Goal: Navigation & Orientation: Understand site structure

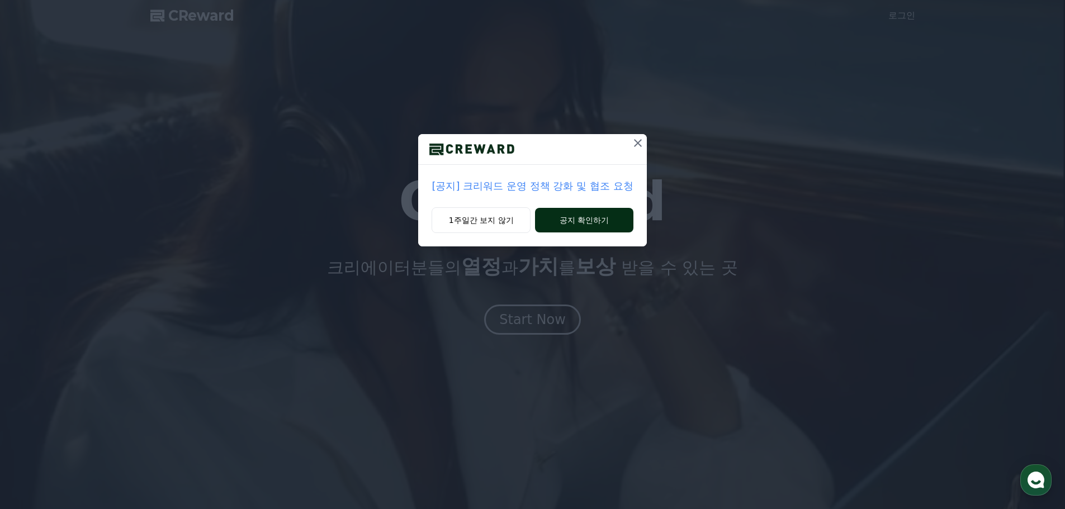
click at [581, 220] on button "공지 확인하기" at bounding box center [584, 220] width 98 height 25
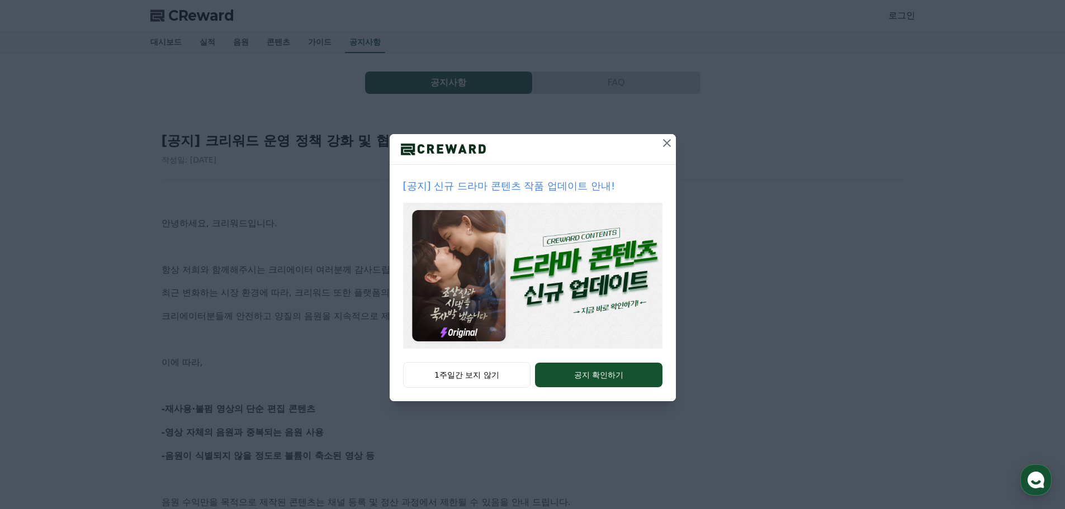
click at [667, 141] on icon at bounding box center [666, 142] width 13 height 13
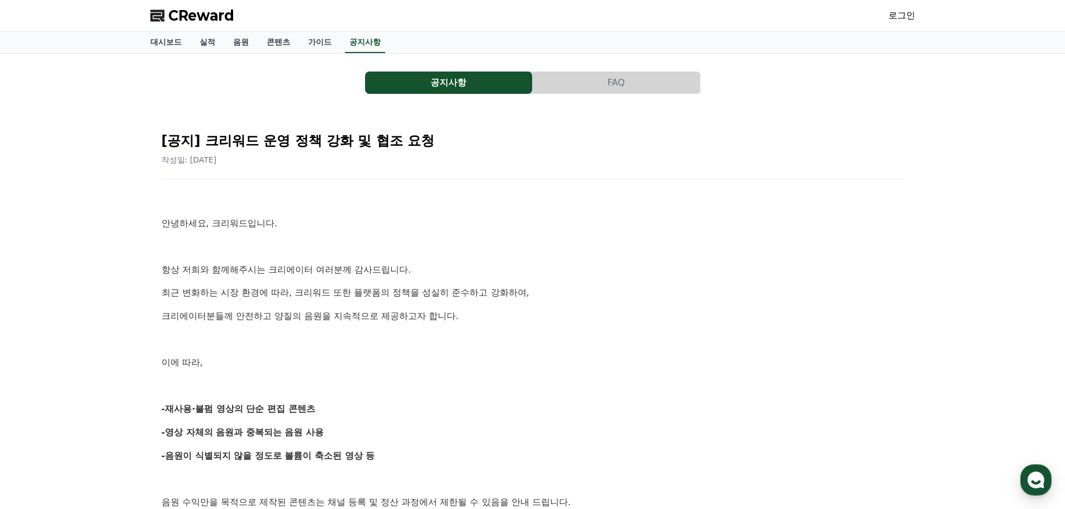
click at [621, 78] on button "FAQ" at bounding box center [616, 83] width 167 height 22
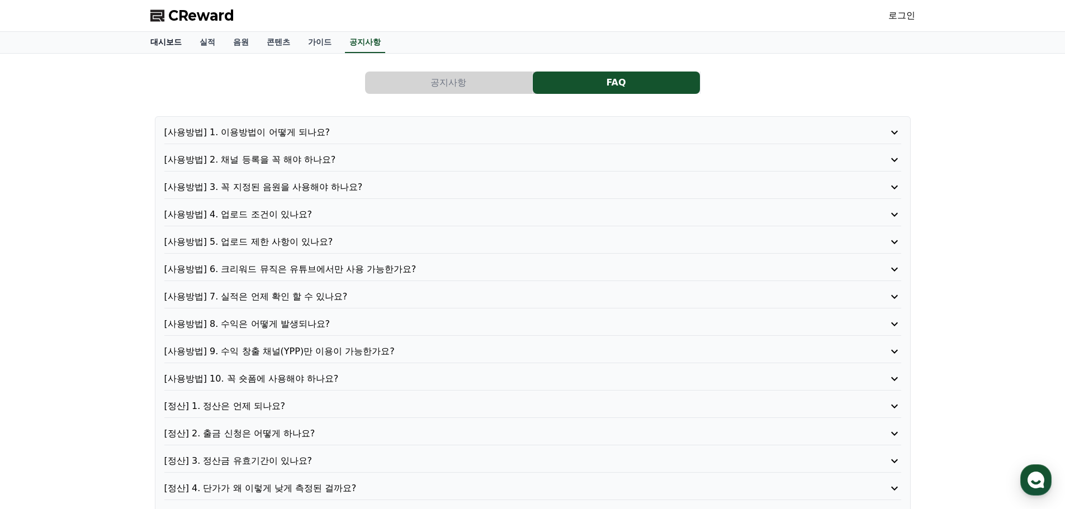
click at [162, 44] on link "대시보드" at bounding box center [165, 42] width 49 height 21
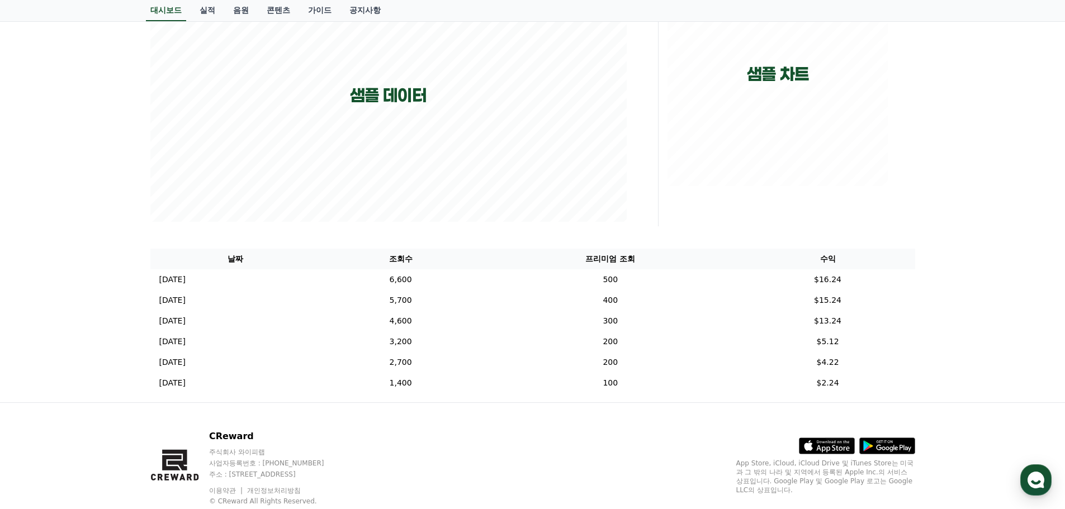
scroll to position [229, 0]
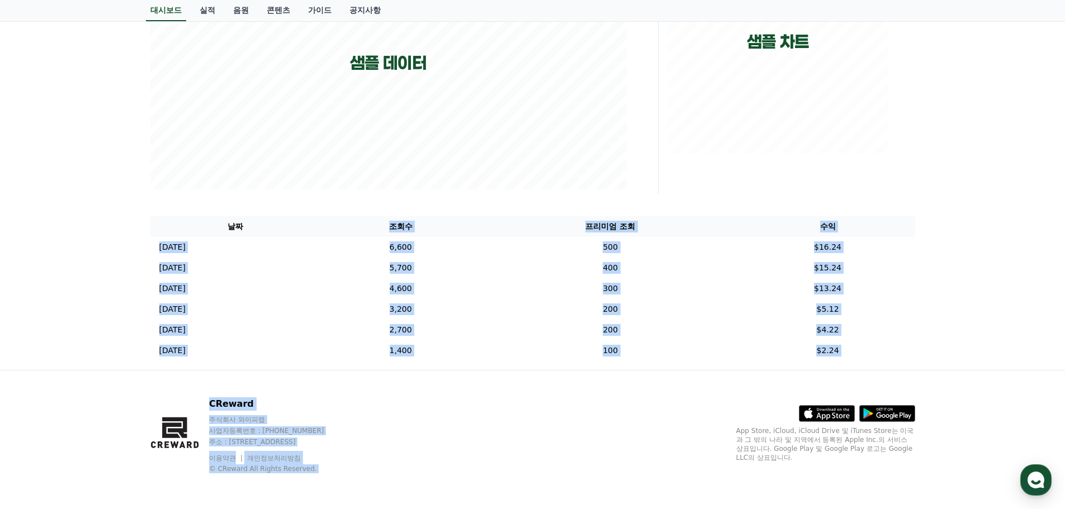
drag, startPoint x: 418, startPoint y: 229, endPoint x: 857, endPoint y: 396, distance: 470.0
click at [851, 396] on div "**********" at bounding box center [532, 140] width 1065 height 738
click at [871, 326] on td "$4.22" at bounding box center [827, 330] width 174 height 21
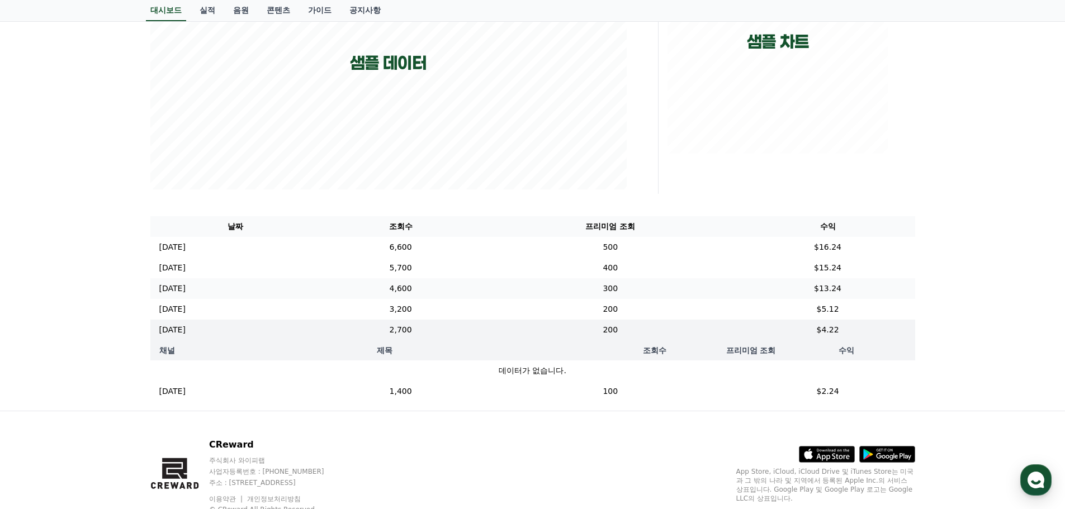
click at [855, 292] on td "$13.24" at bounding box center [827, 288] width 174 height 21
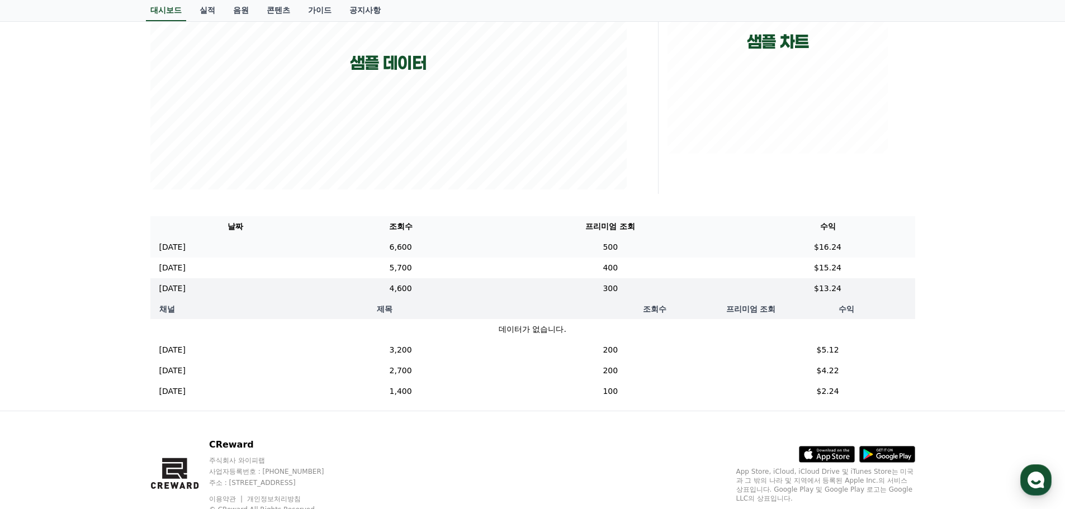
click at [856, 254] on td "$16.24" at bounding box center [827, 247] width 174 height 21
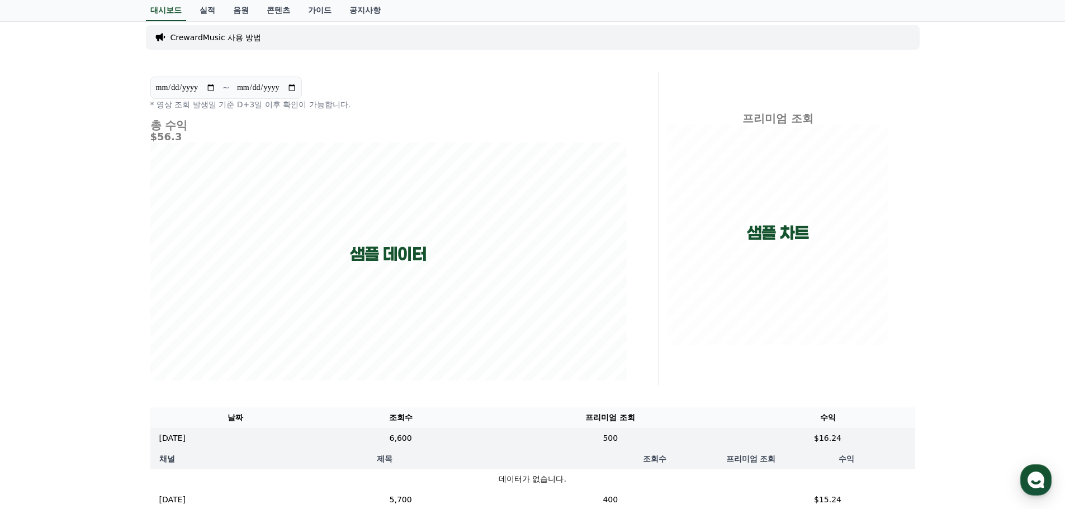
scroll to position [0, 0]
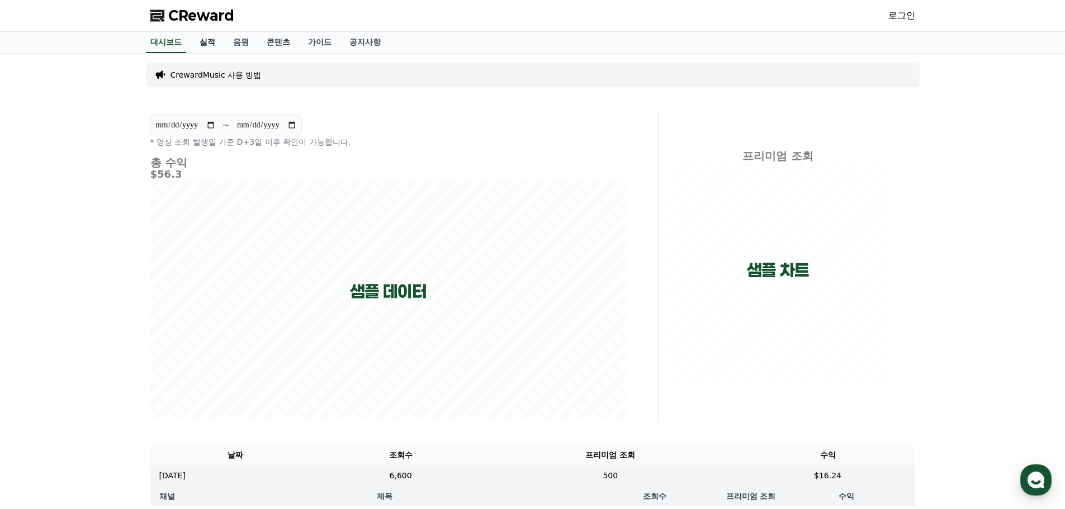
click at [217, 46] on link "실적" at bounding box center [208, 42] width 34 height 21
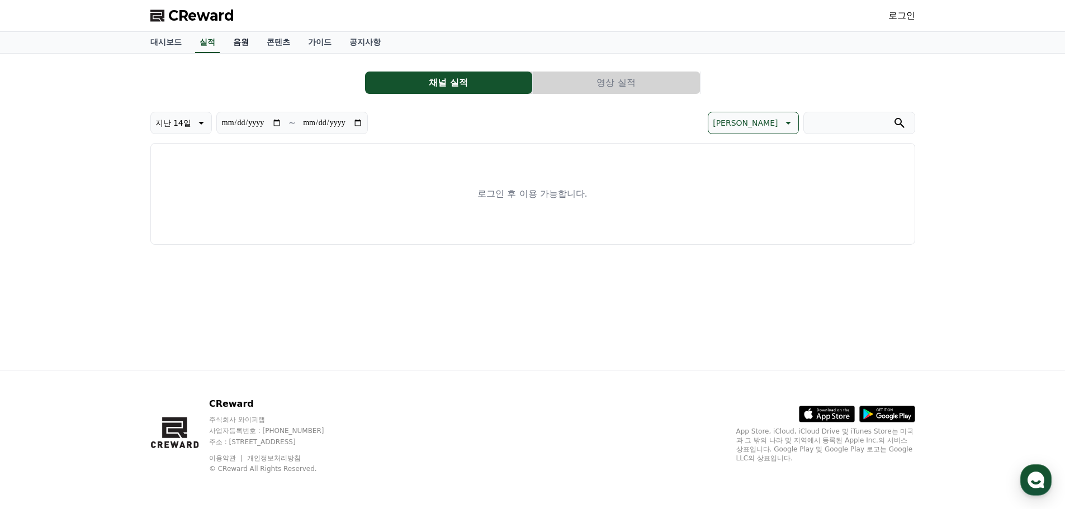
click at [245, 47] on link "음원" at bounding box center [241, 42] width 34 height 21
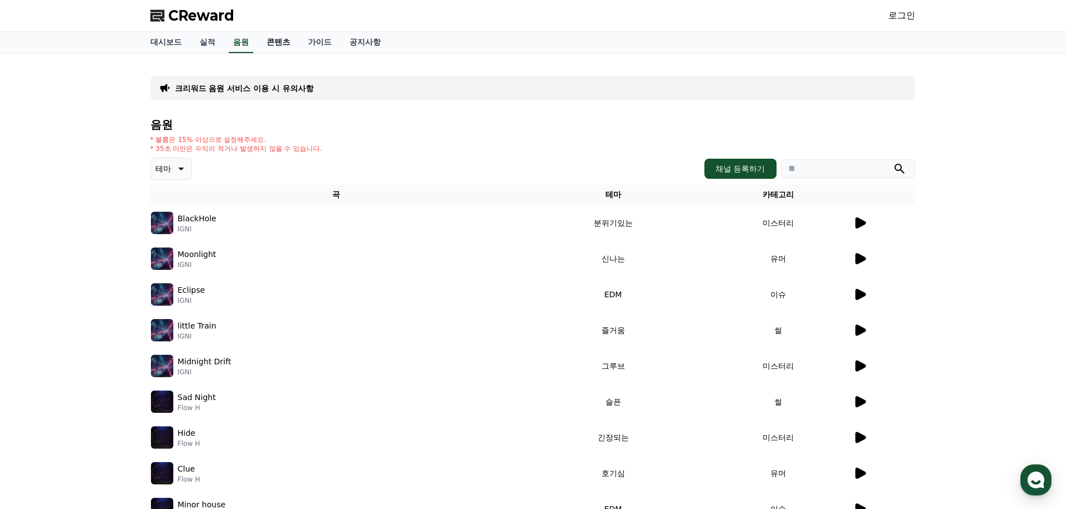
click at [280, 47] on link "콘텐츠" at bounding box center [278, 42] width 41 height 21
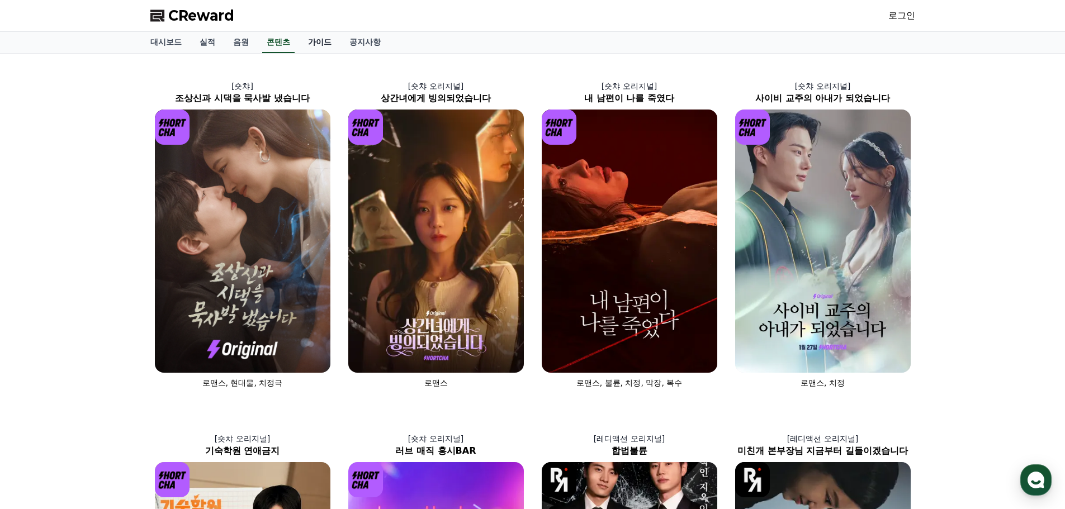
click at [313, 40] on link "가이드" at bounding box center [319, 42] width 41 height 21
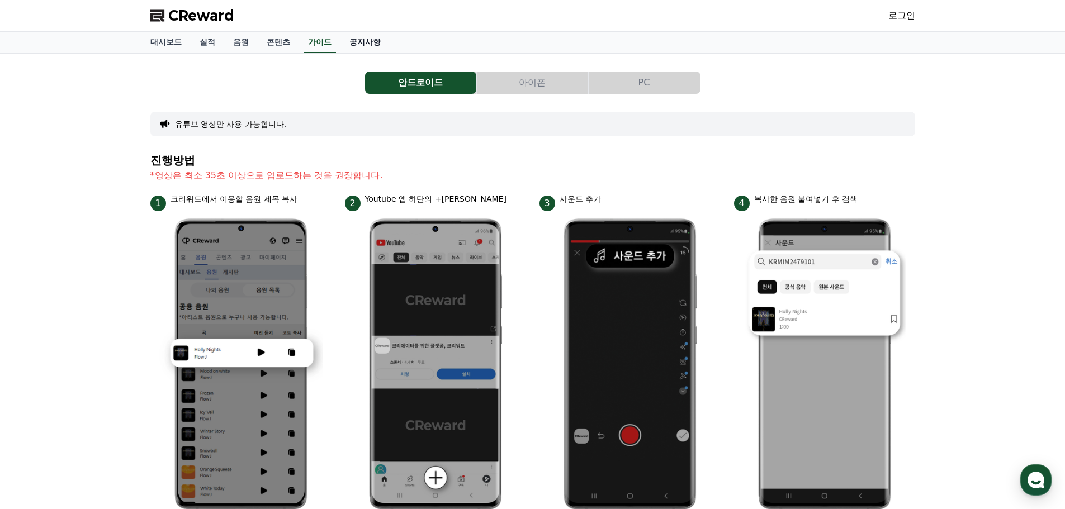
click at [353, 40] on link "공지사항" at bounding box center [364, 42] width 49 height 21
